Goal: Transaction & Acquisition: Obtain resource

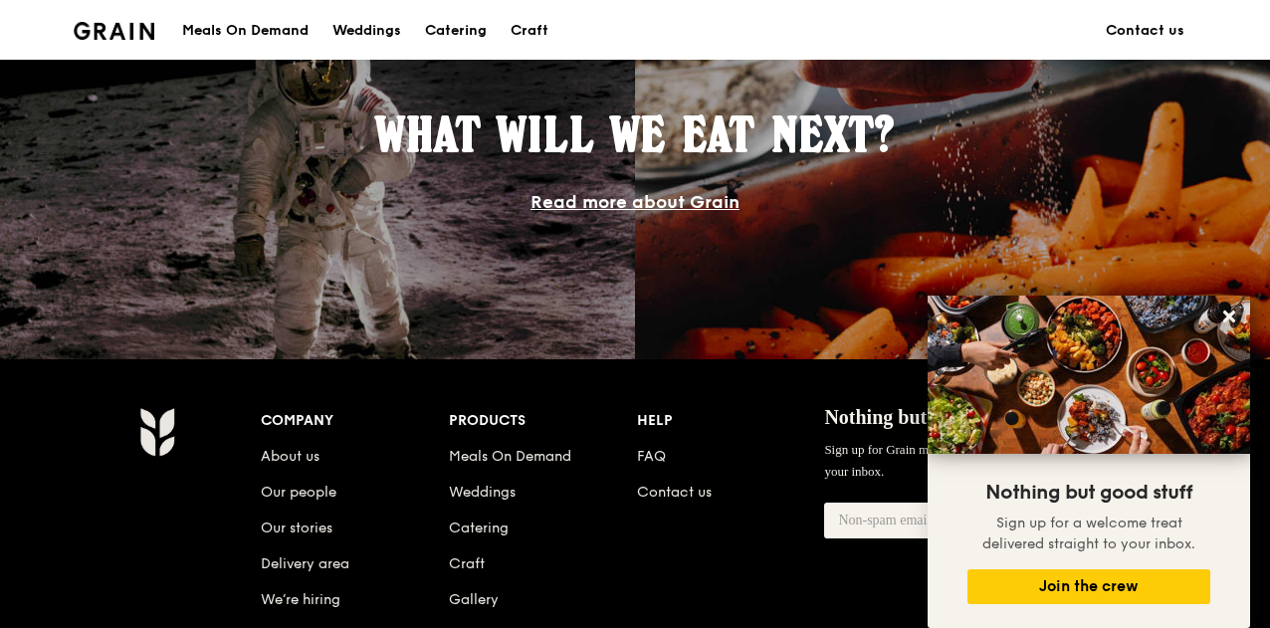
scroll to position [1791, 0]
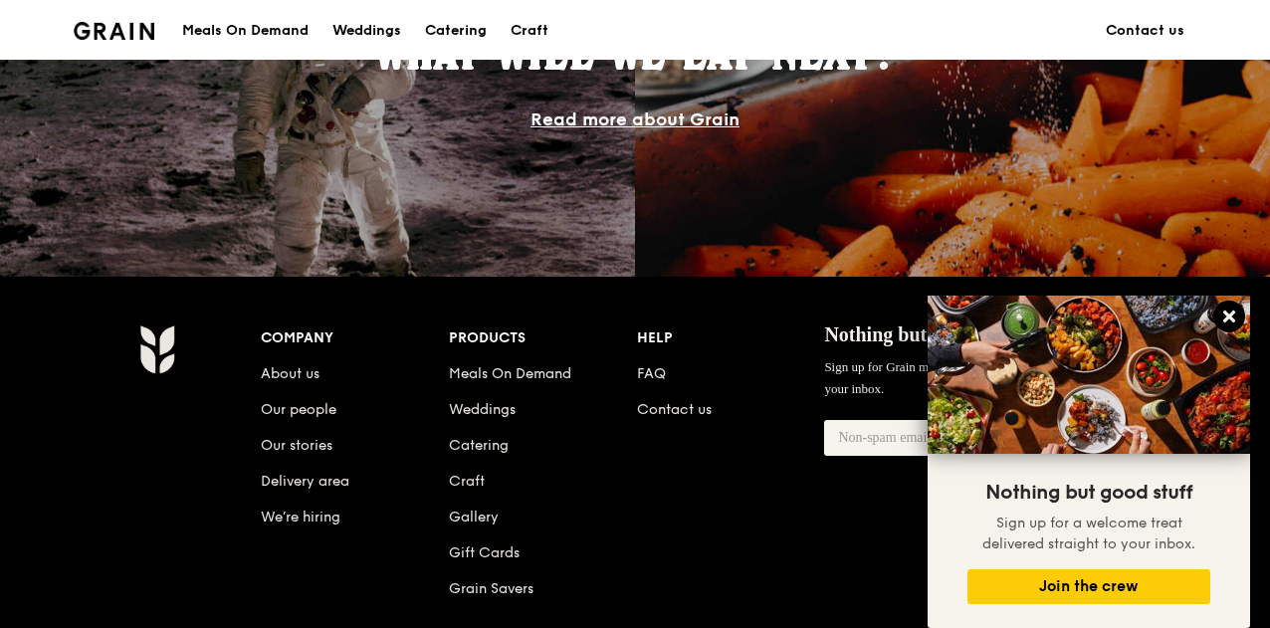
click at [1222, 310] on icon at bounding box center [1229, 317] width 18 height 18
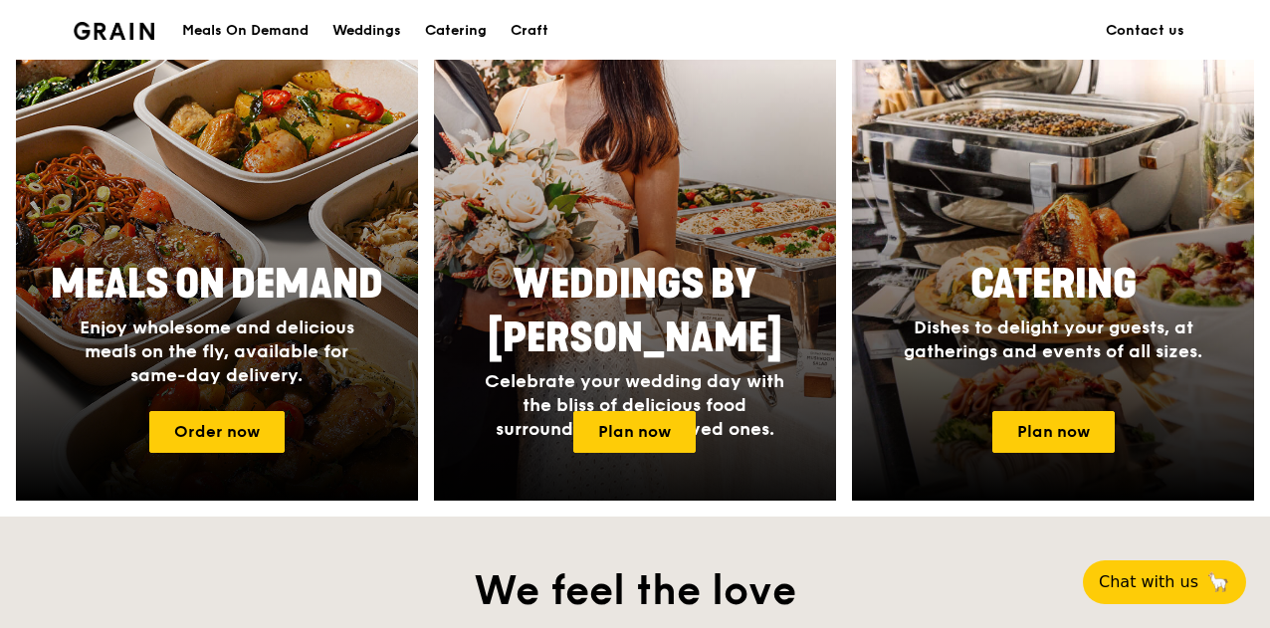
scroll to position [796, 0]
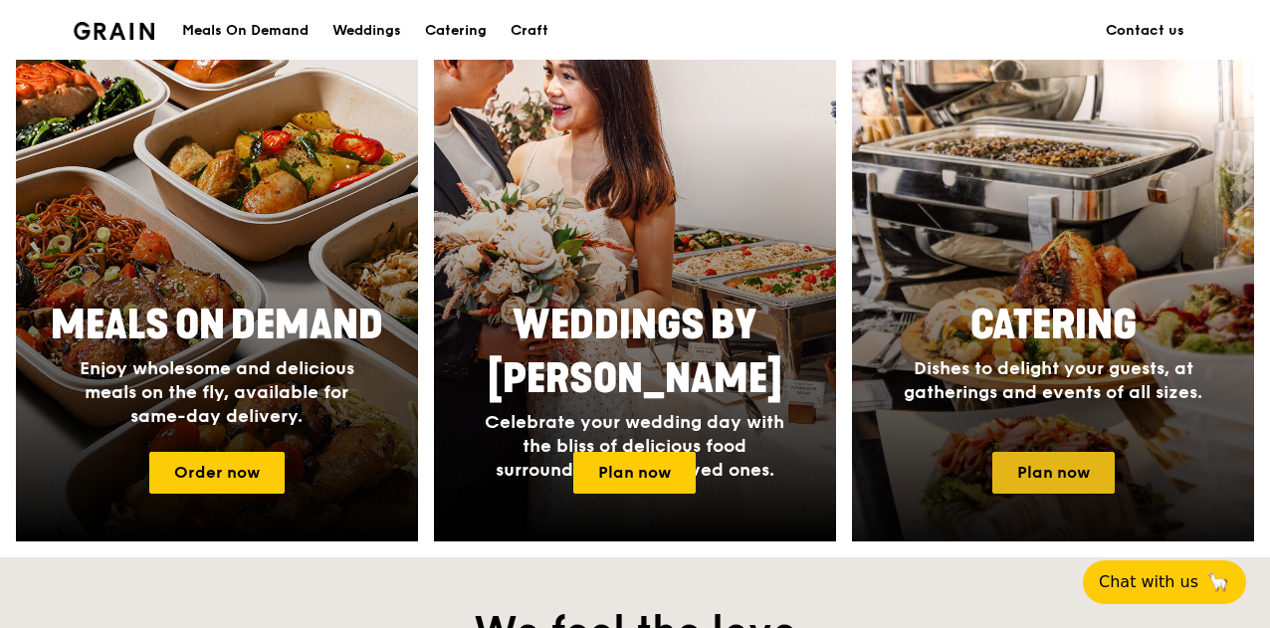
click at [1091, 475] on link "Plan now" at bounding box center [1053, 473] width 122 height 42
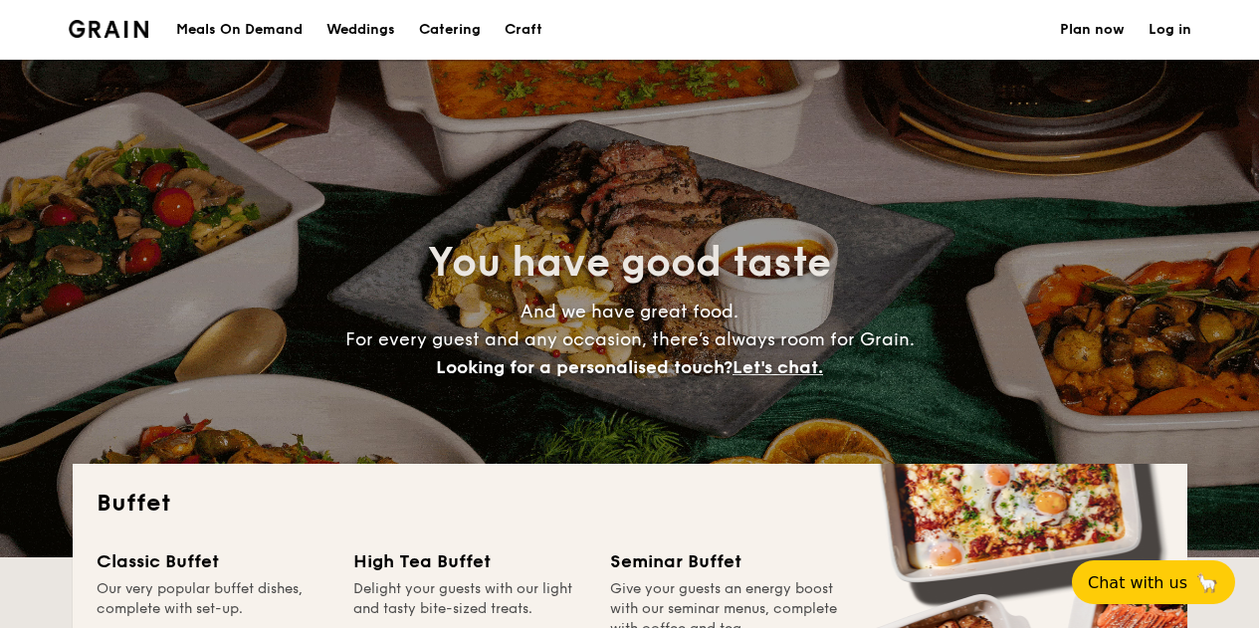
select select
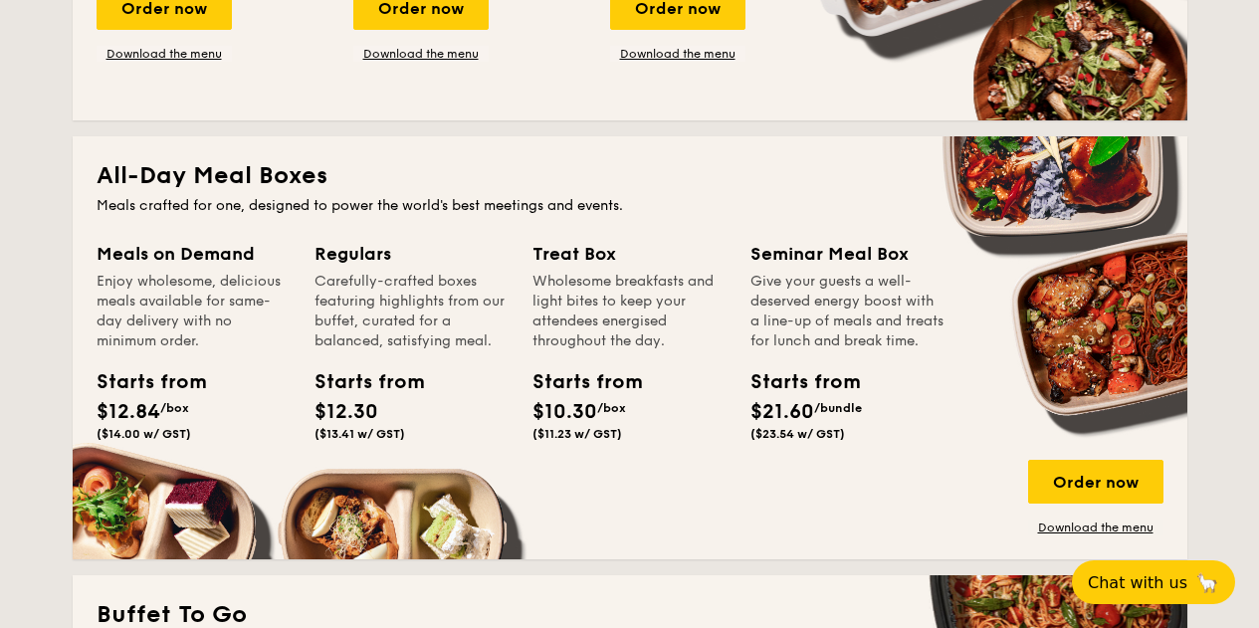
scroll to position [796, 0]
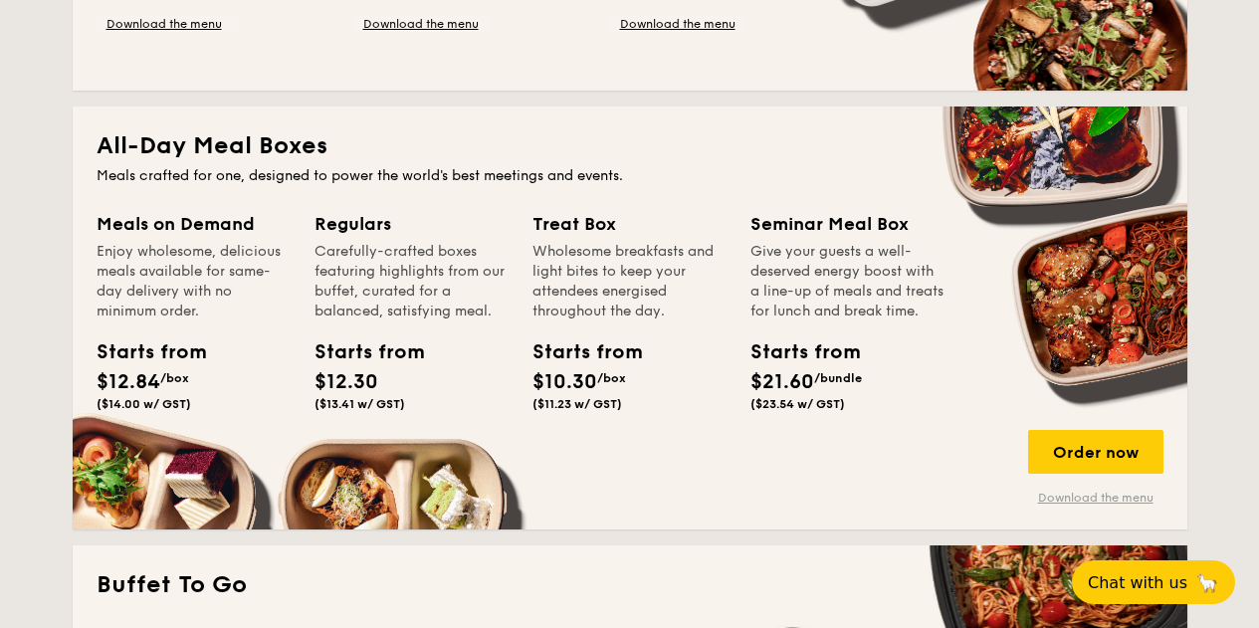
click at [1084, 496] on link "Download the menu" at bounding box center [1095, 498] width 135 height 16
